Goal: Task Accomplishment & Management: Manage account settings

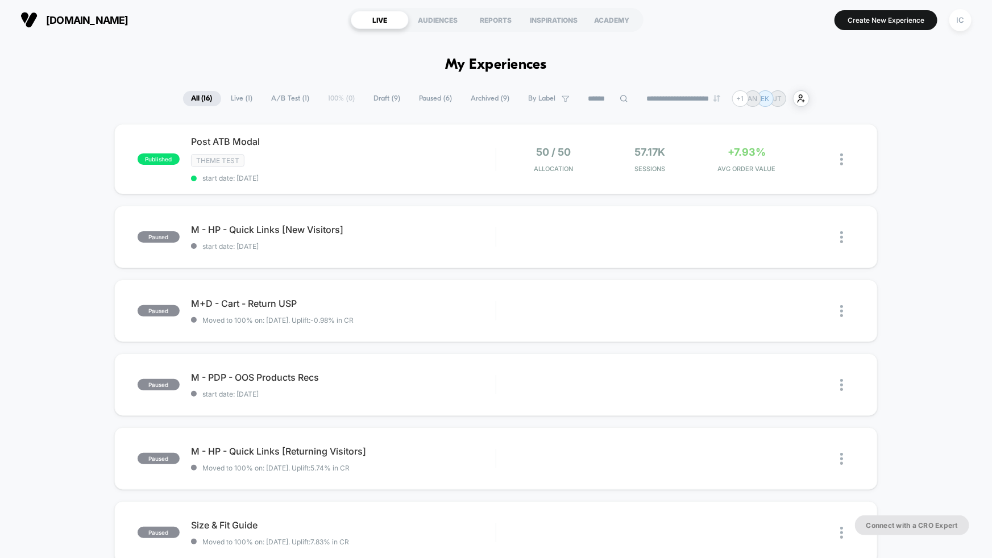
click at [411, 172] on div "Post ATB Modal Click to edit experience details Click to edit experience detail…" at bounding box center [343, 159] width 305 height 47
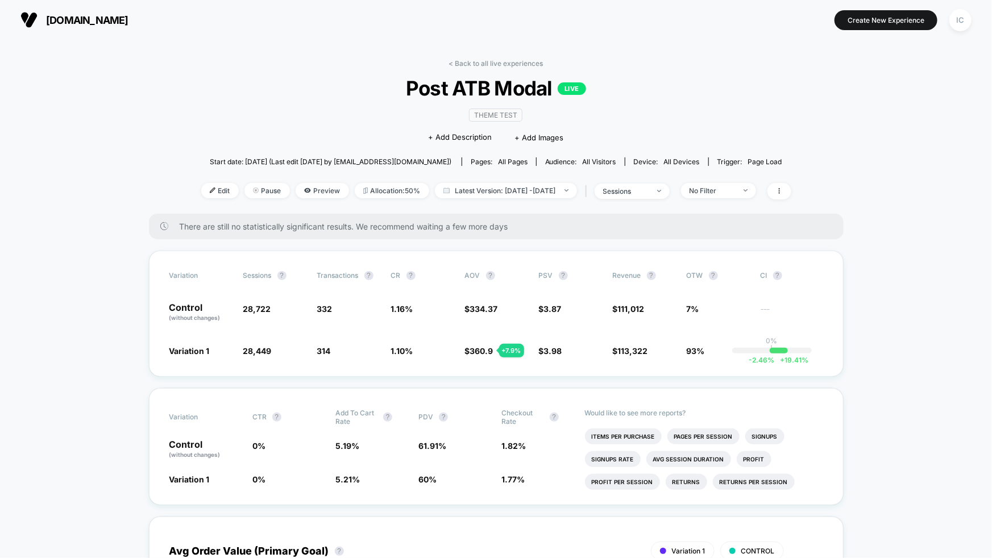
click at [735, 192] on div "No Filter" at bounding box center [712, 191] width 45 height 9
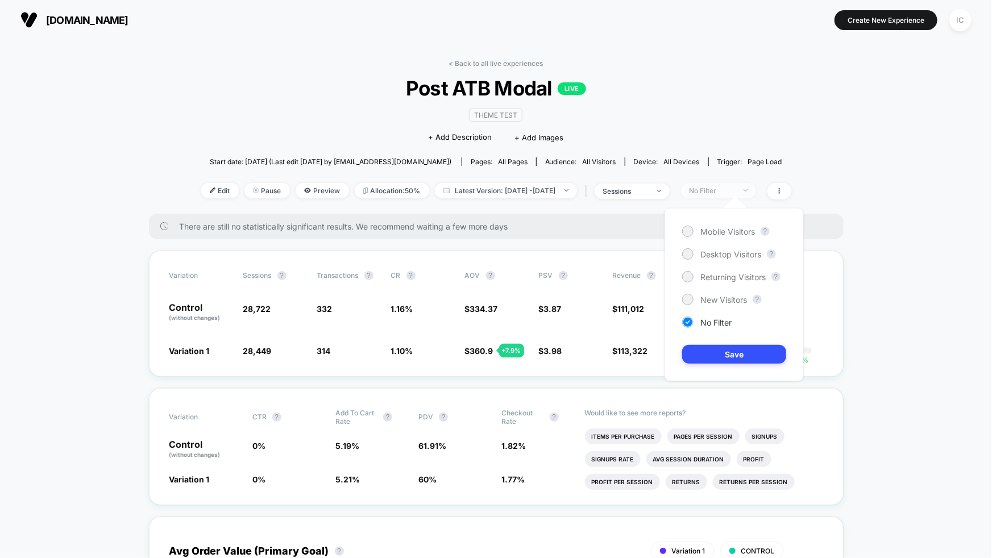
click at [735, 192] on div "No Filter" at bounding box center [712, 191] width 45 height 9
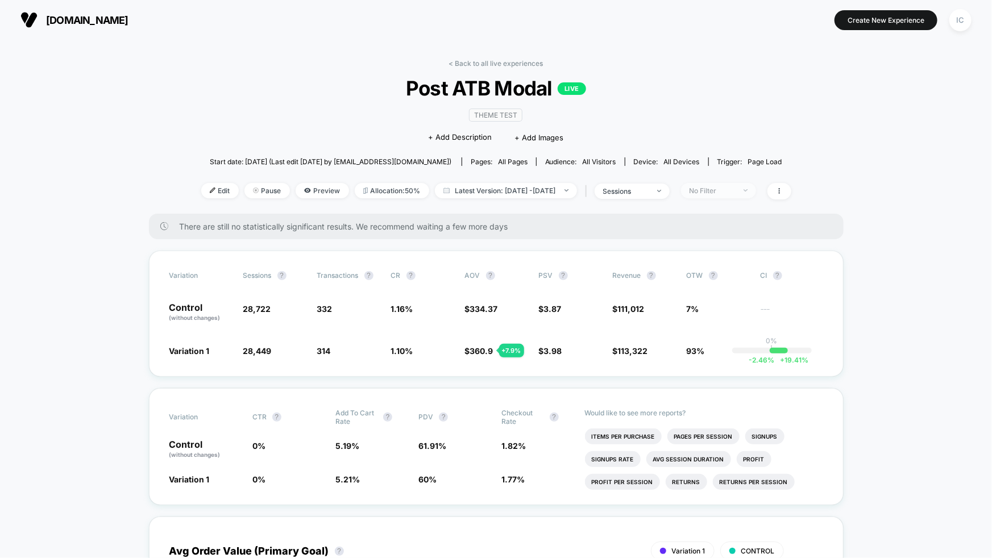
click at [723, 191] on div "No Filter" at bounding box center [712, 191] width 45 height 9
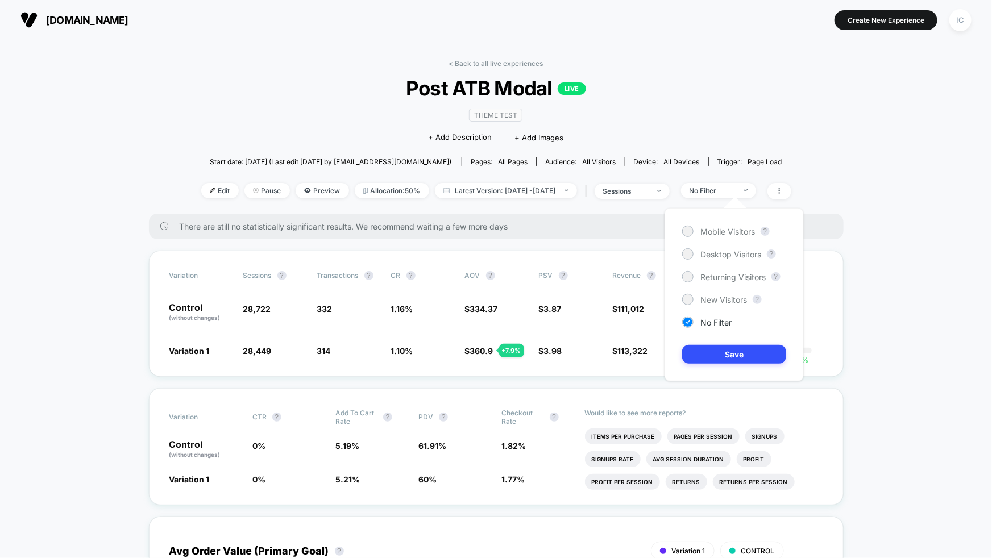
click at [724, 246] on div "Mobile Visitors ? Desktop Visitors ? Returning Visitors ? New Visitors ? No Fil…" at bounding box center [734, 294] width 139 height 173
click at [726, 254] on span "Desktop Visitors" at bounding box center [731, 255] width 61 height 10
click at [734, 349] on button "Save" at bounding box center [734, 354] width 104 height 19
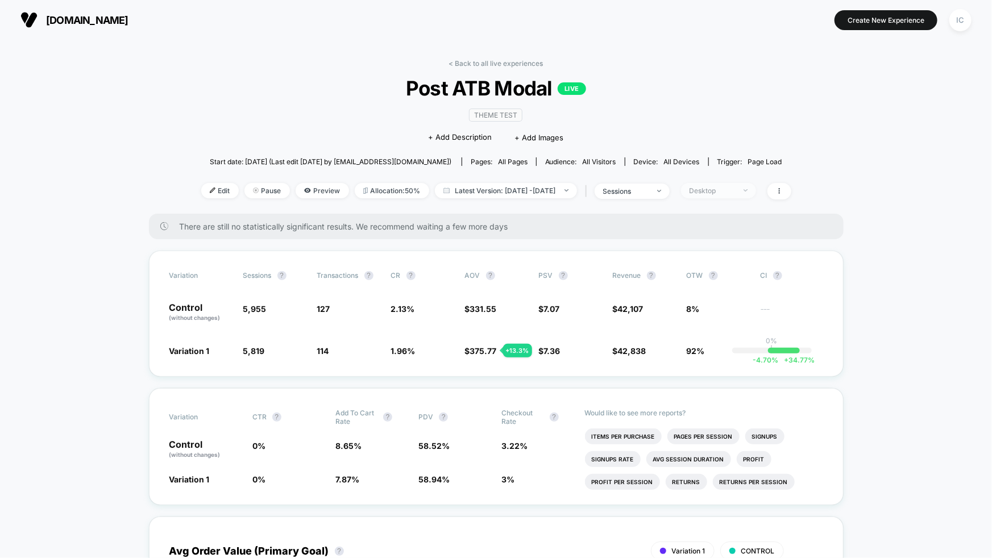
click at [756, 186] on span "Desktop" at bounding box center [718, 190] width 75 height 15
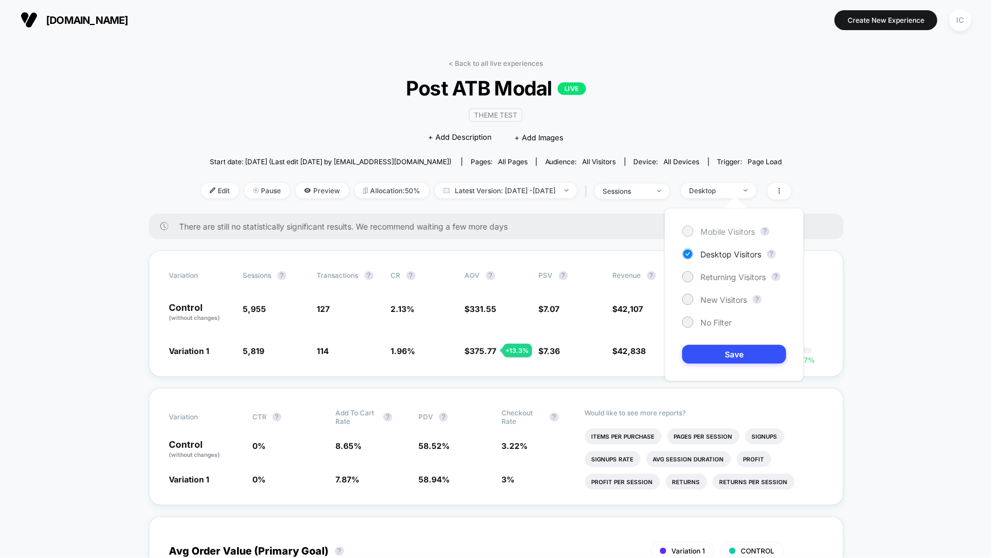
click at [725, 233] on span "Mobile Visitors" at bounding box center [728, 232] width 55 height 10
click at [735, 353] on button "Save" at bounding box center [734, 354] width 104 height 19
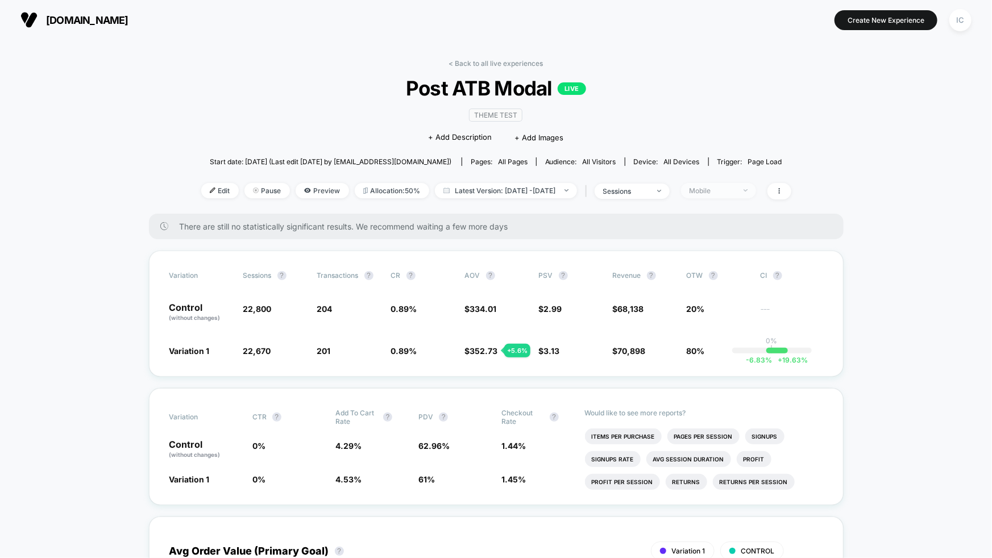
click at [735, 192] on div "Mobile" at bounding box center [712, 191] width 45 height 9
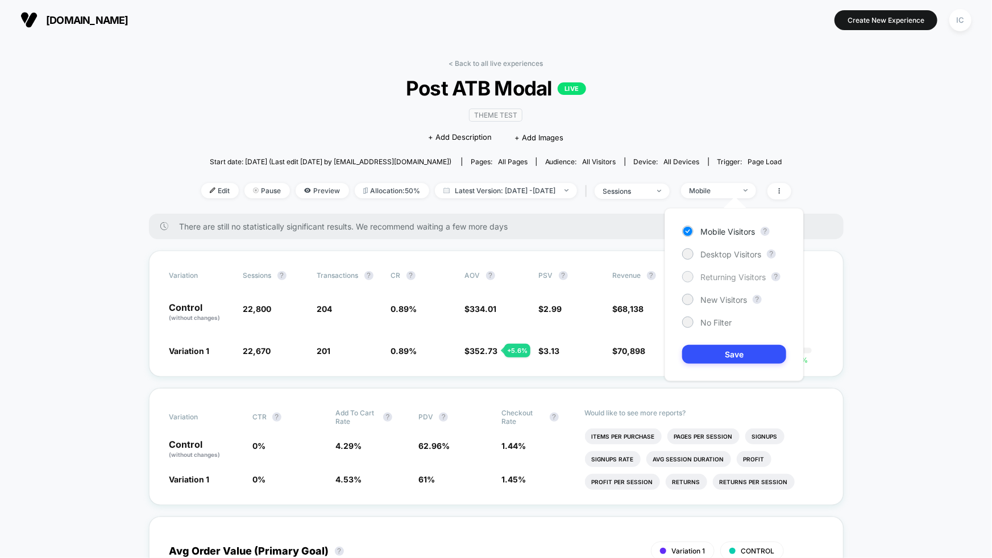
click at [717, 279] on span "Returning Visitors" at bounding box center [733, 277] width 65 height 10
click at [739, 350] on button "Save" at bounding box center [734, 354] width 104 height 19
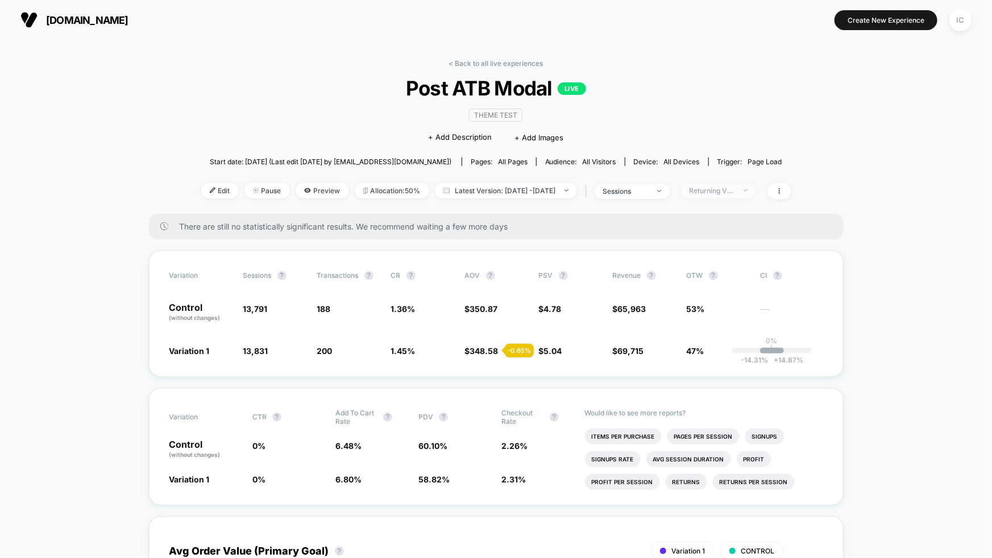
click at [735, 190] on div "Returning Visitors" at bounding box center [712, 191] width 45 height 9
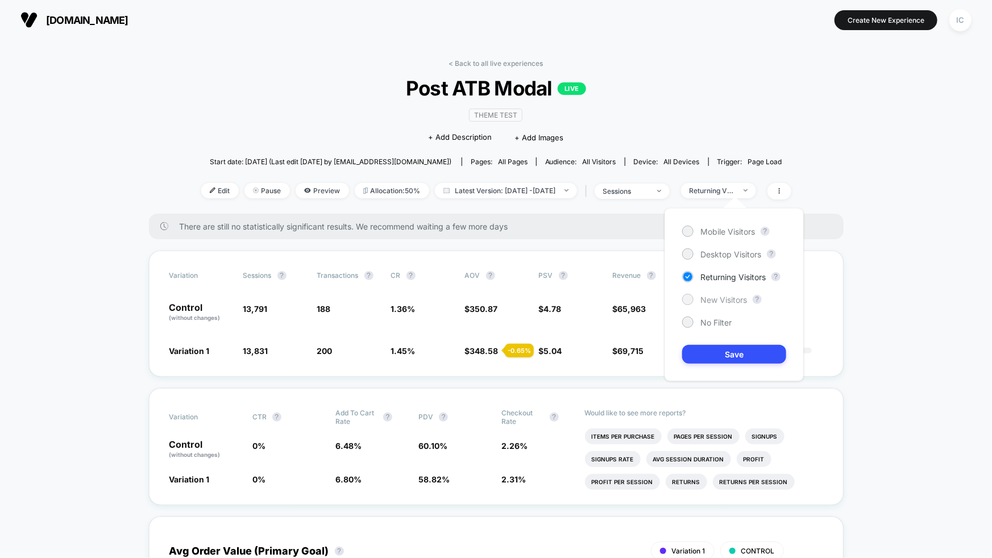
click at [727, 301] on span "New Visitors" at bounding box center [724, 300] width 47 height 10
click at [730, 358] on button "Save" at bounding box center [734, 354] width 104 height 19
